Goal: Task Accomplishment & Management: Use online tool/utility

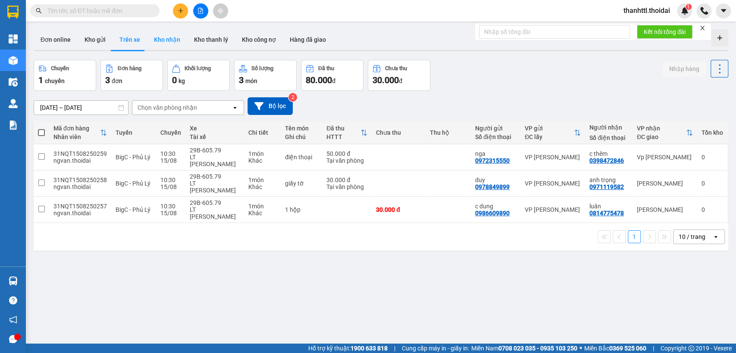
click at [165, 41] on button "Kho nhận" at bounding box center [167, 39] width 40 height 21
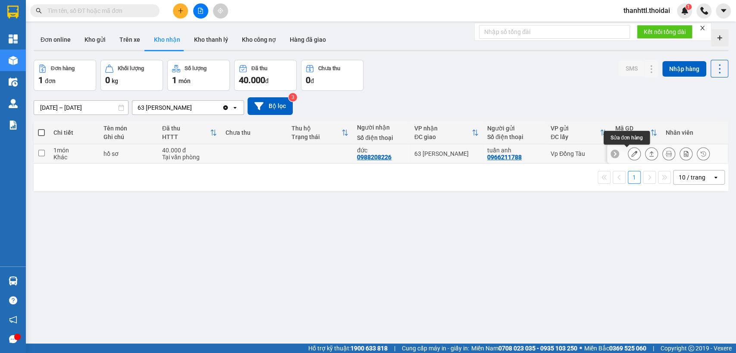
click at [631, 154] on icon at bounding box center [634, 154] width 6 height 6
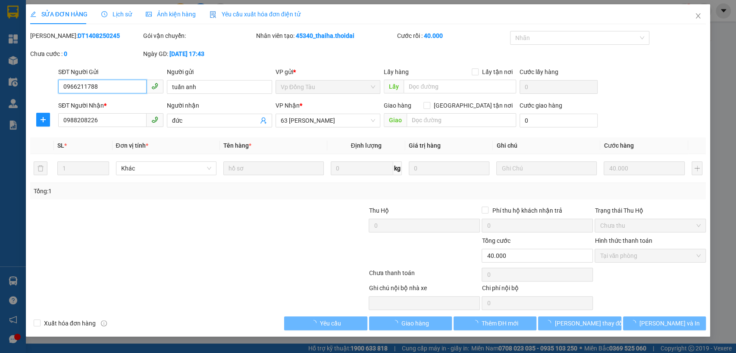
type input "0966211788"
type input "tuấn anh"
type input "0988208226"
type input "đức"
type input "40.000"
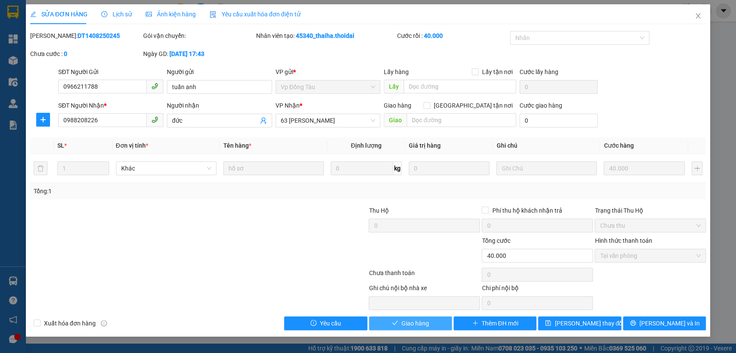
click at [417, 327] on span "Giao hàng" at bounding box center [415, 323] width 28 height 9
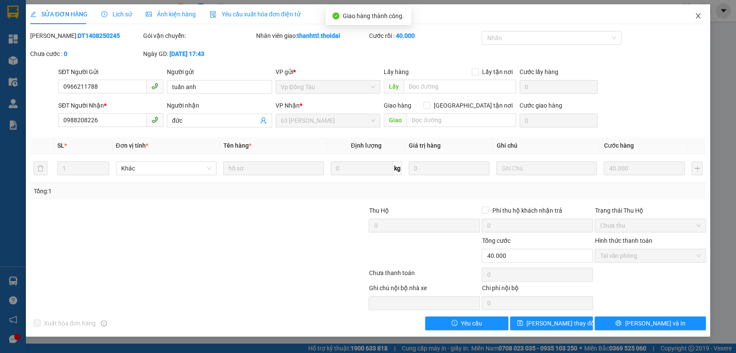
click at [699, 18] on icon "close" at bounding box center [698, 15] width 5 height 5
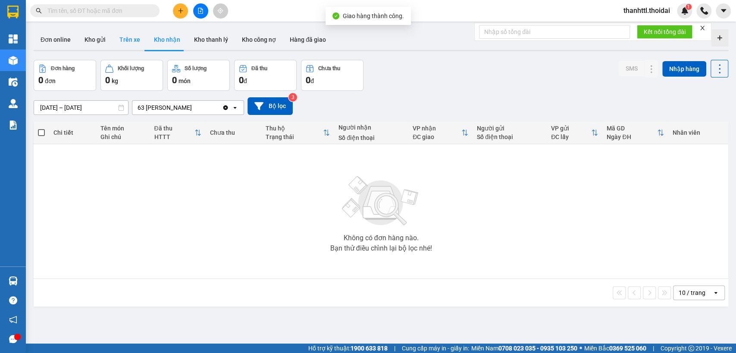
click at [128, 38] on button "Trên xe" at bounding box center [129, 39] width 34 height 21
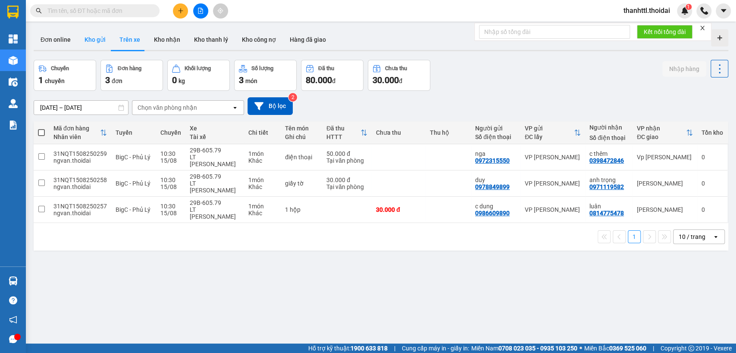
click at [93, 41] on button "Kho gửi" at bounding box center [95, 39] width 35 height 21
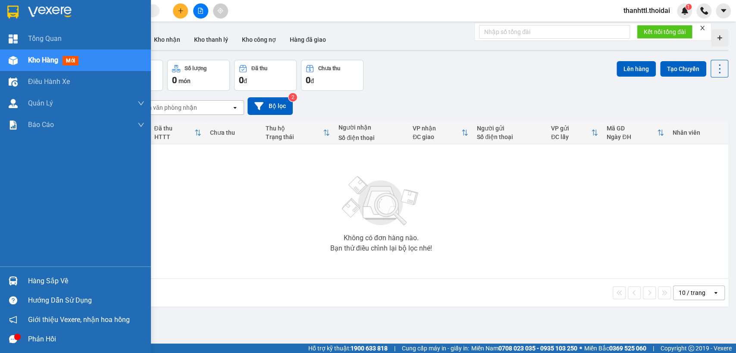
click at [40, 288] on div "Hàng sắp về" at bounding box center [75, 281] width 151 height 19
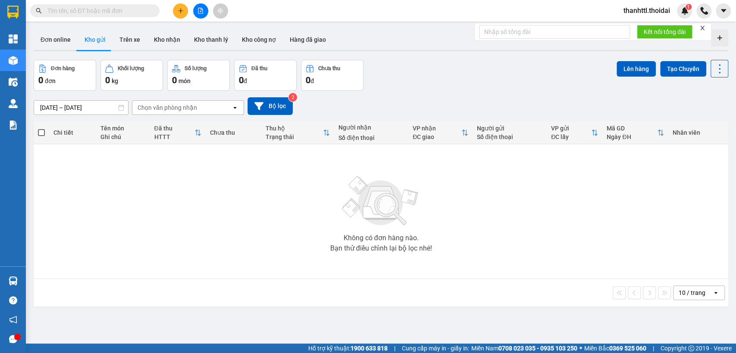
click at [250, 201] on section "Kết quả tìm kiếm ( 0 ) Bộ lọc No Data thanhttl.thoidai 1 Tổng Quan Kho hàng mới…" at bounding box center [368, 176] width 736 height 353
